Goal: Information Seeking & Learning: Learn about a topic

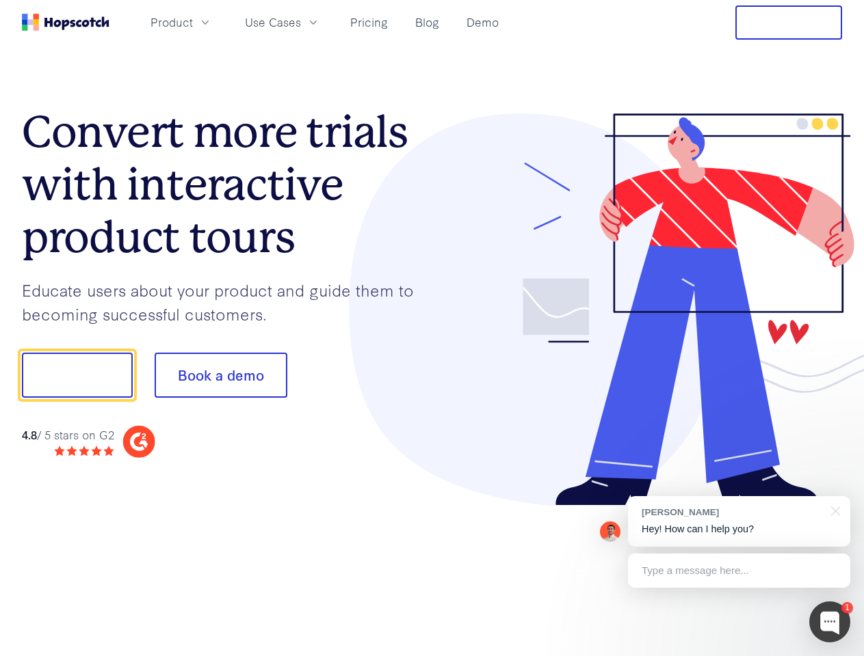
click at [432, 328] on div at bounding box center [637, 309] width 410 height 393
click at [193, 22] on span "Product" at bounding box center [171, 22] width 42 height 17
click at [301, 22] on span "Use Cases" at bounding box center [273, 22] width 56 height 17
click at [788, 23] on button "Free Trial" at bounding box center [788, 22] width 107 height 34
click at [77, 375] on button "Show me!" at bounding box center [77, 375] width 111 height 45
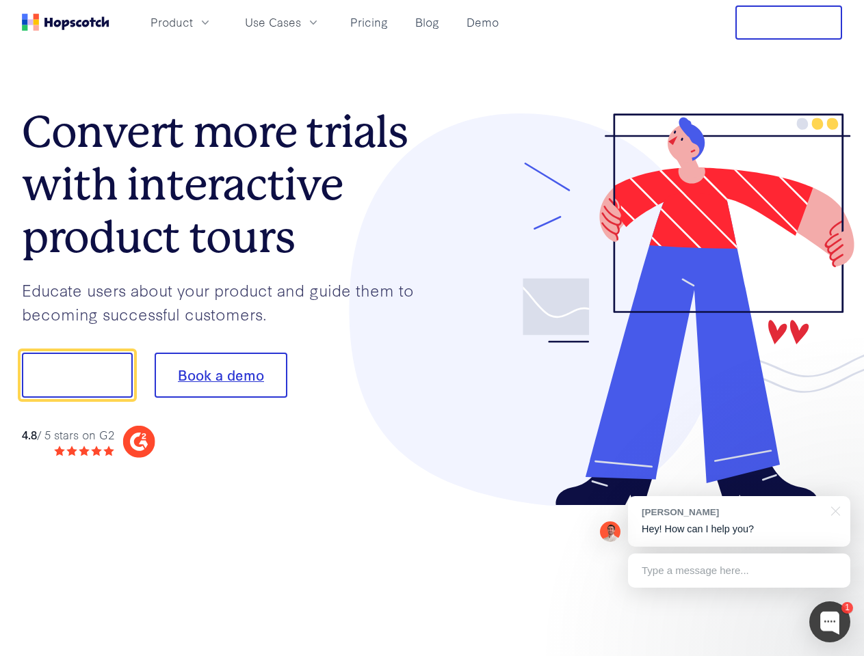
click at [220, 375] on button "Book a demo" at bounding box center [221, 375] width 133 height 45
click at [829, 622] on div at bounding box center [829, 622] width 41 height 41
click at [738, 522] on div "[PERSON_NAME] Hey! How can I help you?" at bounding box center [739, 521] width 222 height 51
click at [833, 510] on div at bounding box center [721, 374] width 256 height 456
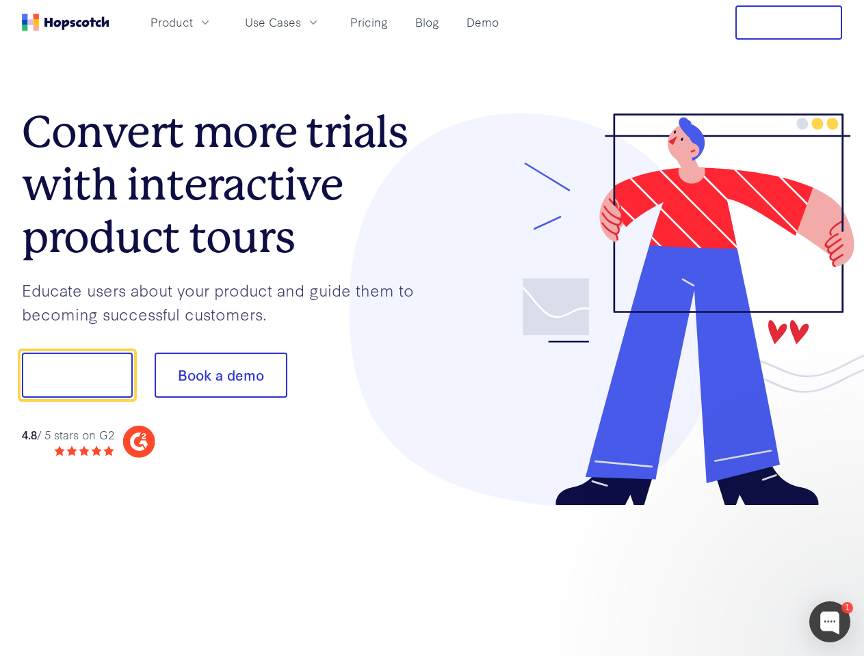
click at [738, 571] on div at bounding box center [721, 465] width 256 height 273
